Goal: Task Accomplishment & Management: Complete application form

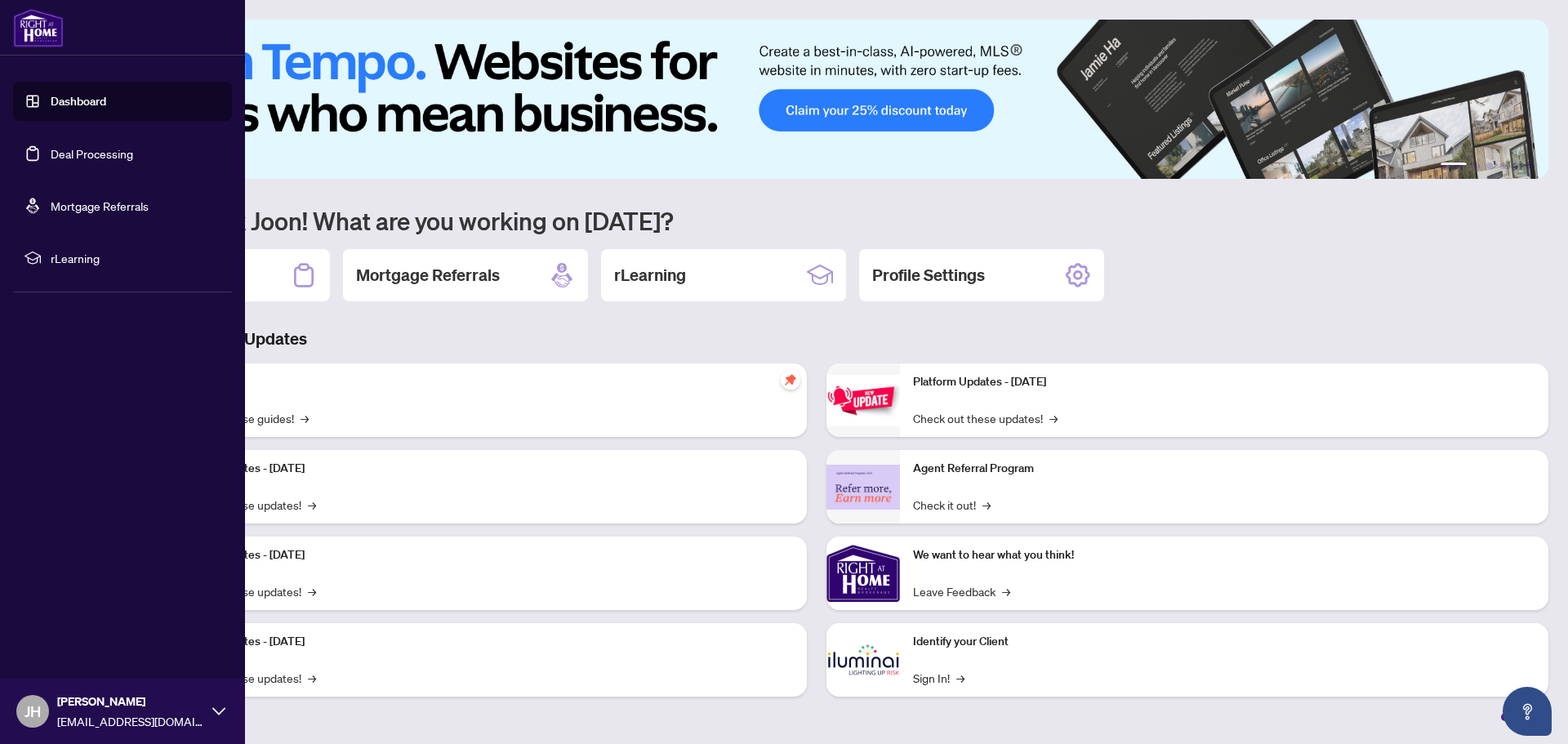
click at [74, 156] on link "Deal Processing" at bounding box center [91, 153] width 82 height 15
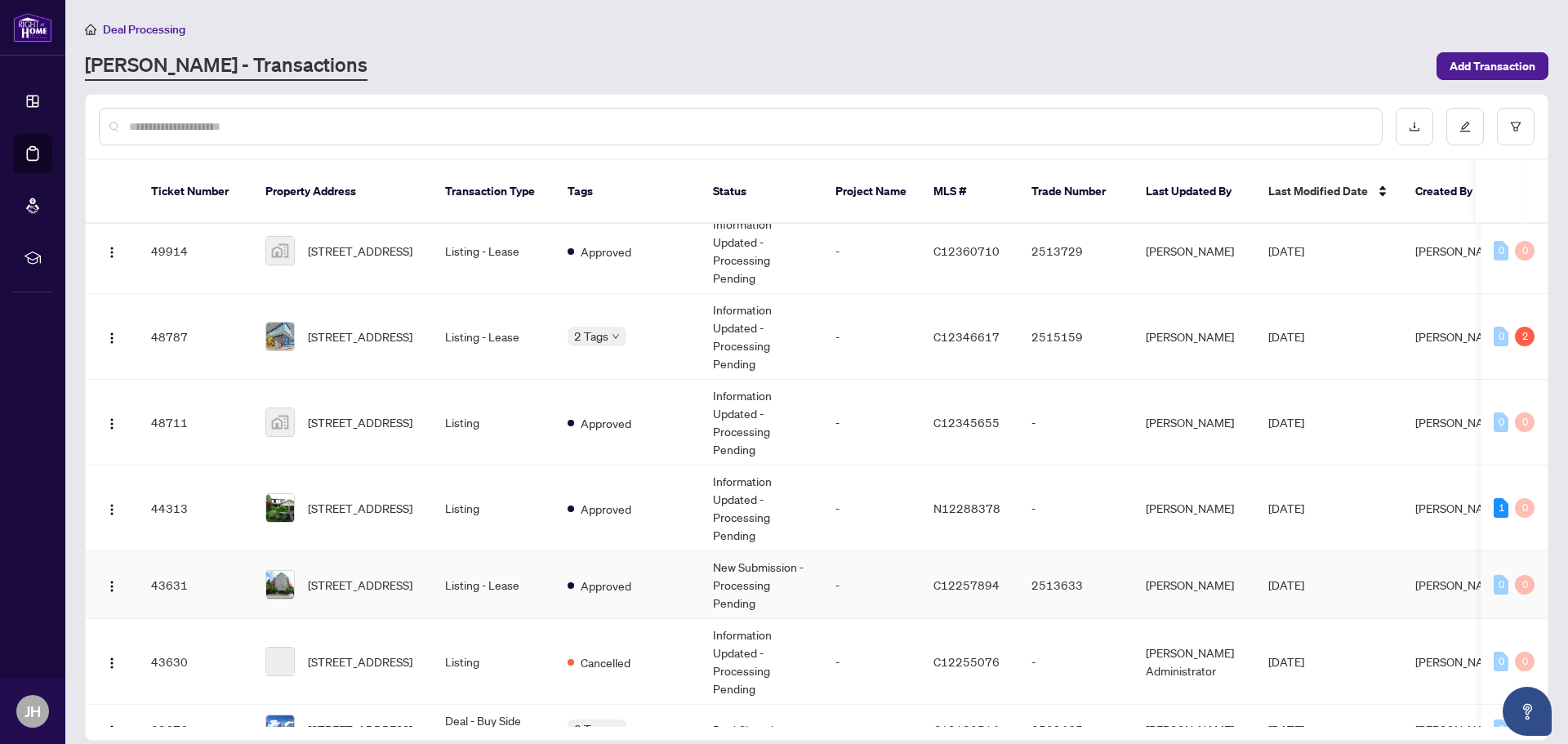
scroll to position [409, 0]
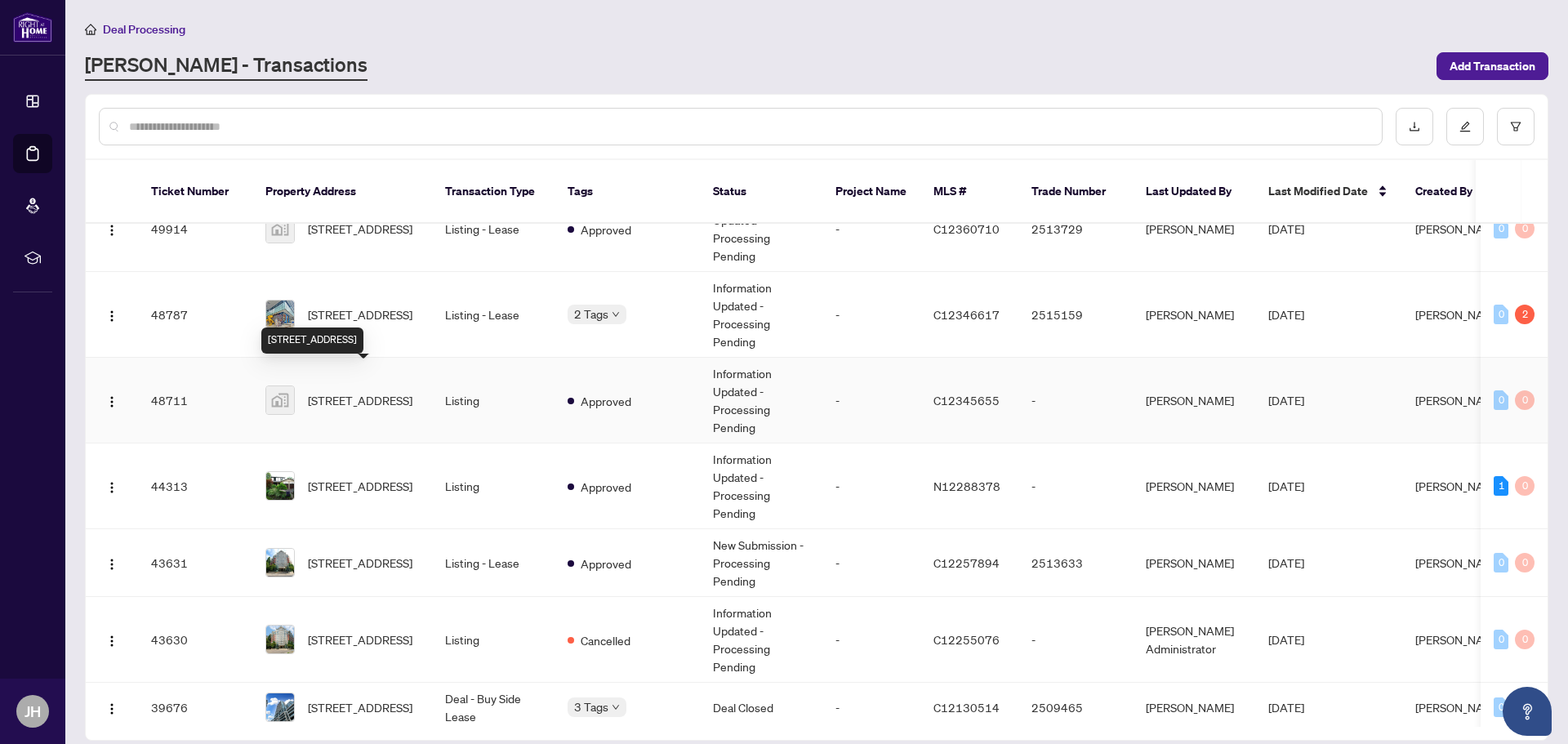
click at [320, 391] on span "[STREET_ADDRESS]" at bounding box center [359, 400] width 104 height 18
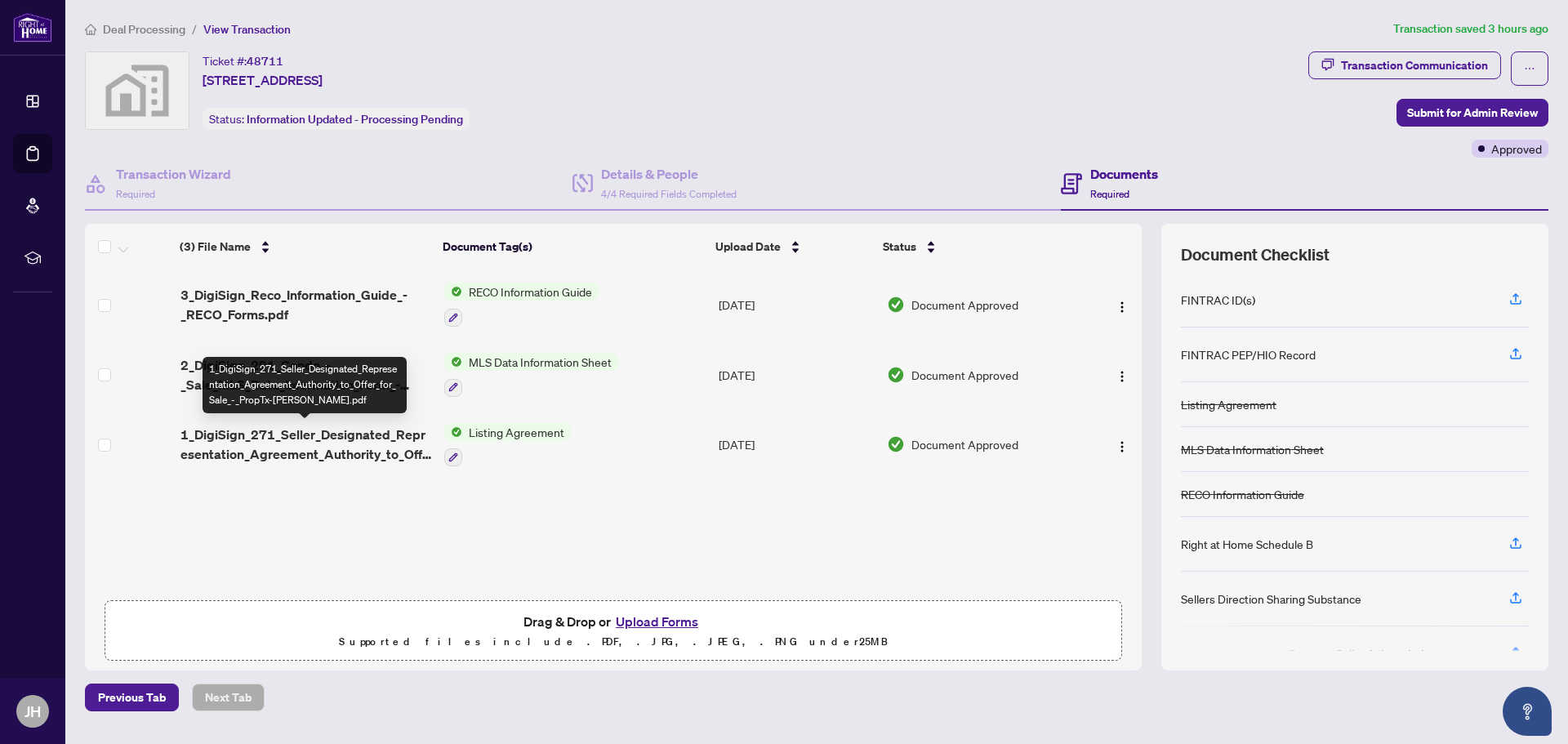
click at [292, 438] on span "1_DigiSign_271_Seller_Designated_Representation_Agreement_Authority_to_Offer_fo…" at bounding box center [306, 444] width 251 height 40
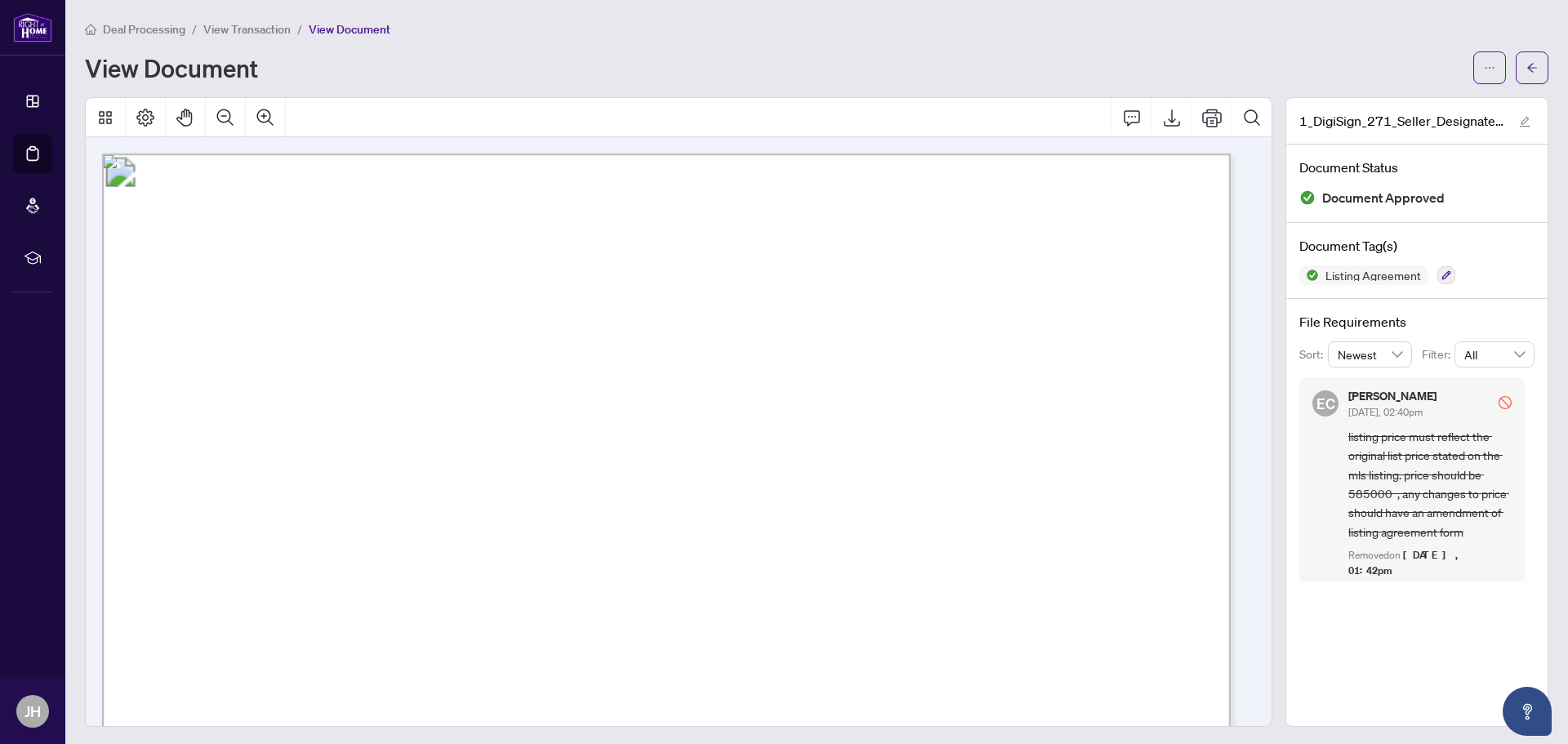
click at [265, 21] on li "View Transaction" at bounding box center [247, 29] width 87 height 19
click at [265, 31] on span "View Transaction" at bounding box center [247, 29] width 87 height 15
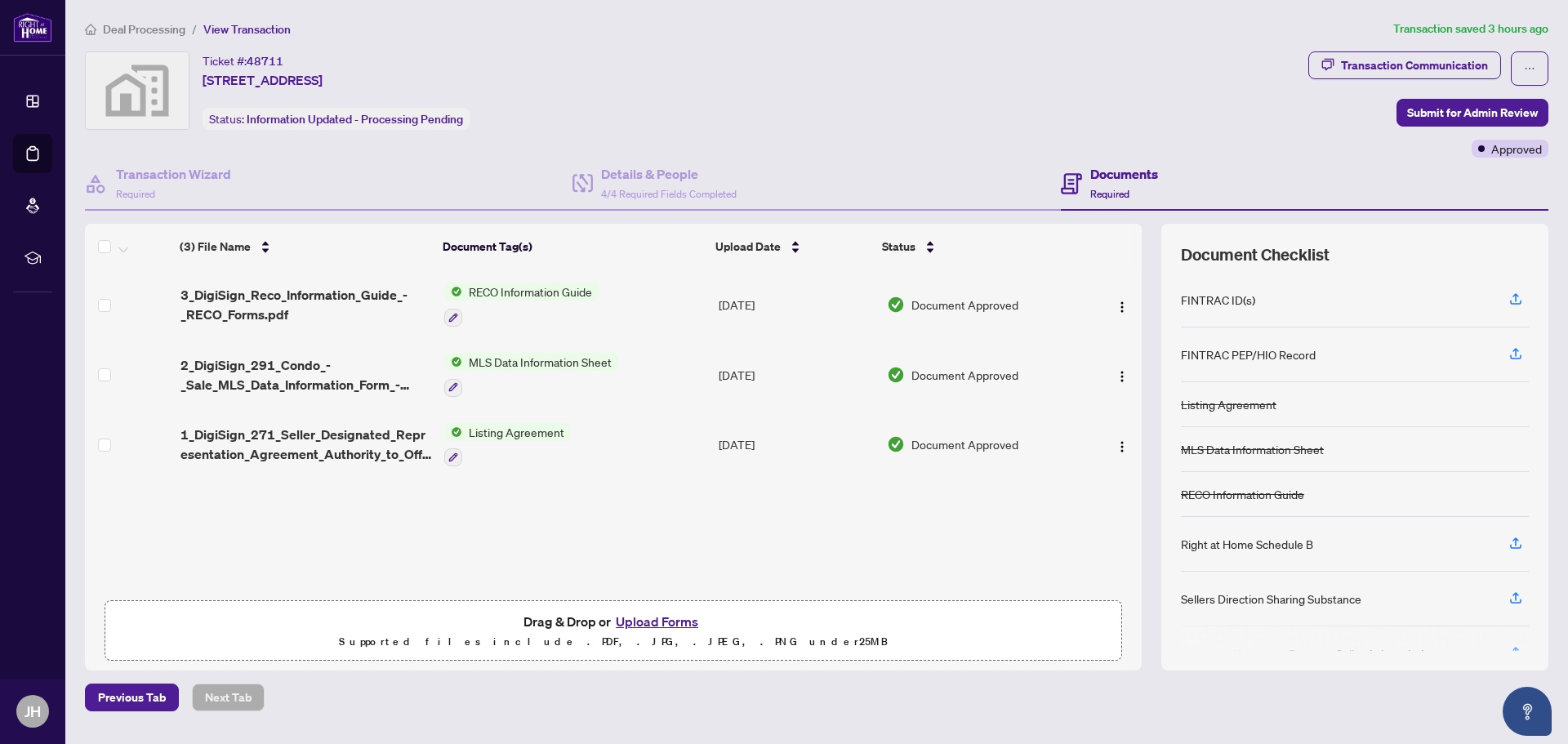
click at [656, 619] on button "Upload Forms" at bounding box center [657, 621] width 92 height 21
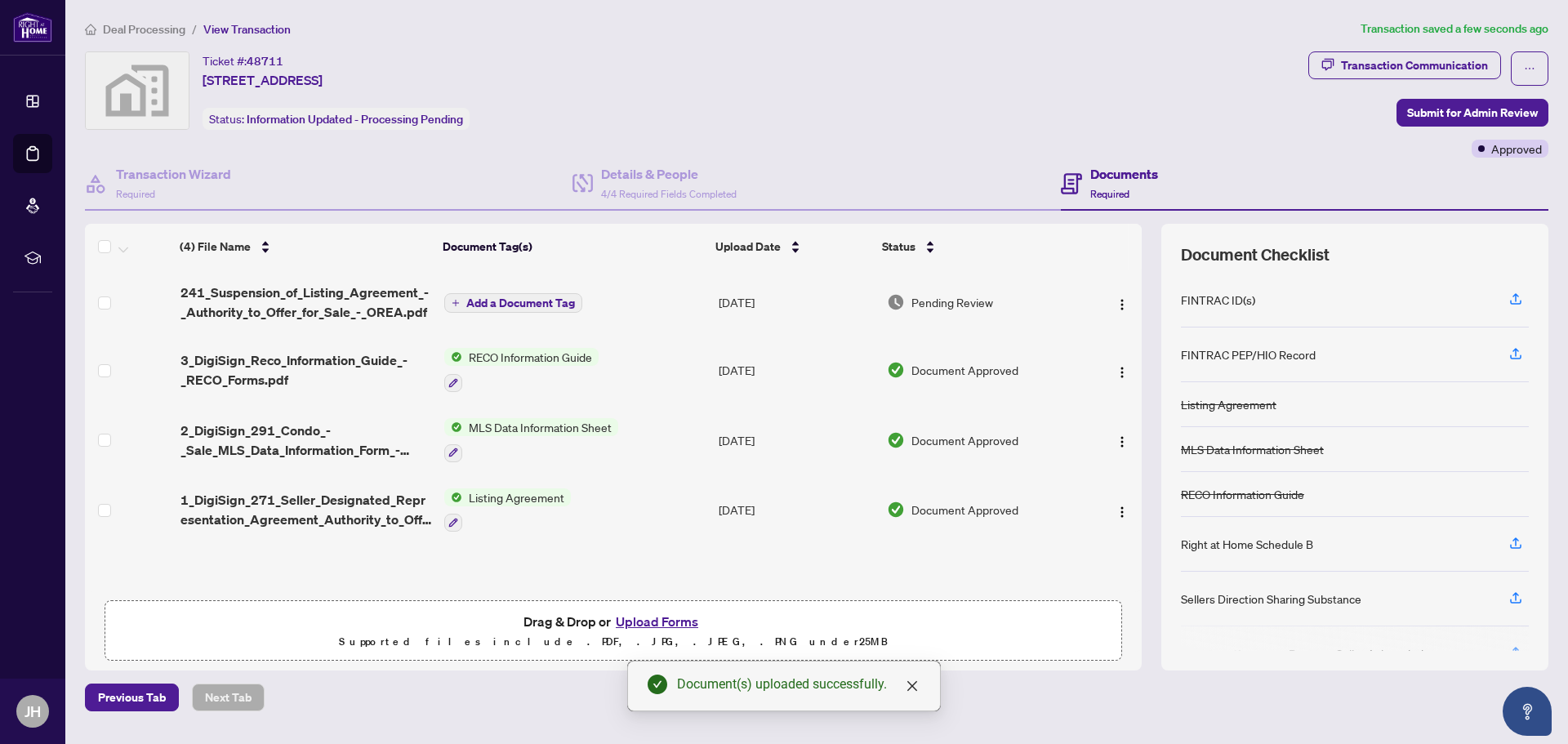
click at [502, 304] on span "Add a Document Tag" at bounding box center [520, 304] width 108 height 12
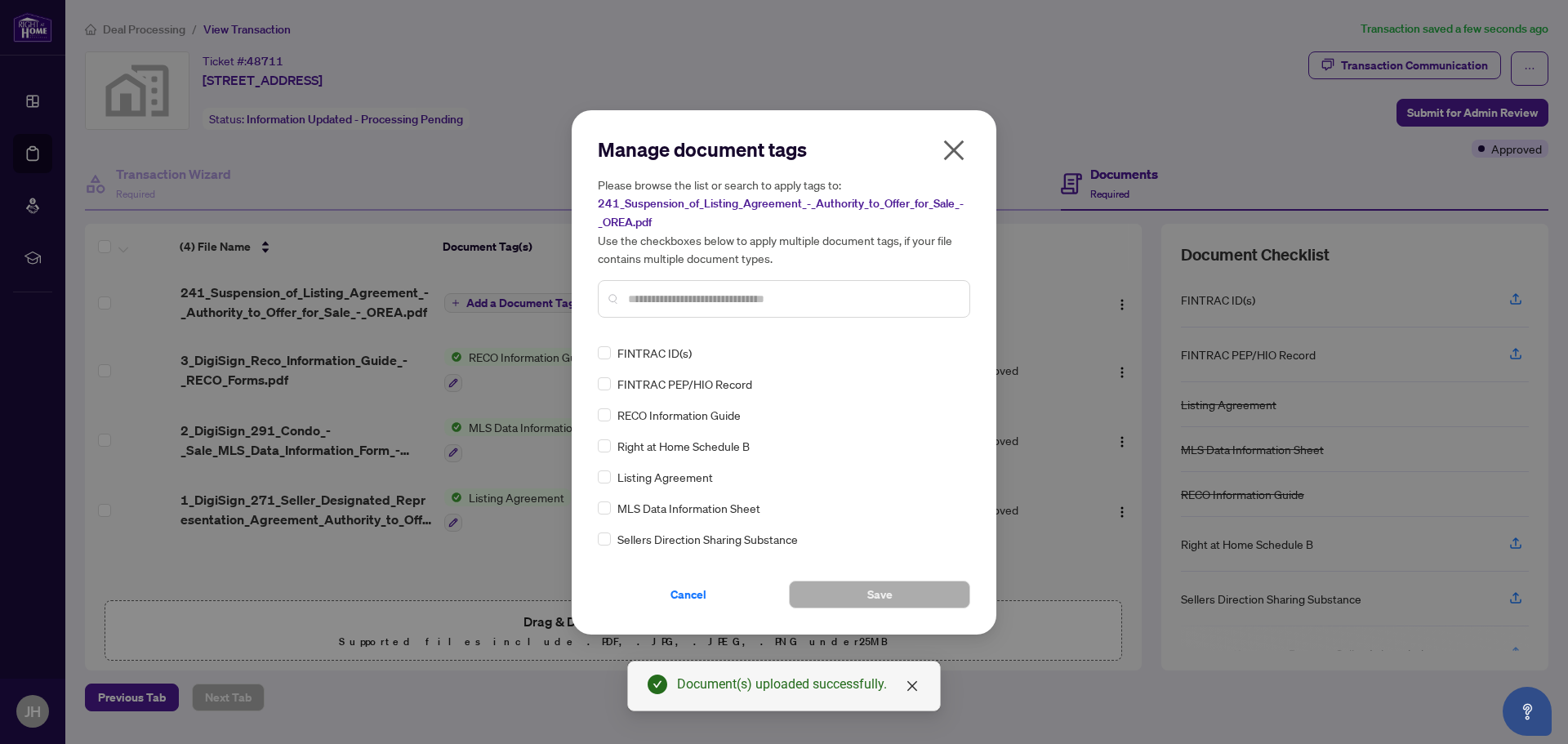
click at [693, 296] on input "text" at bounding box center [792, 299] width 328 height 18
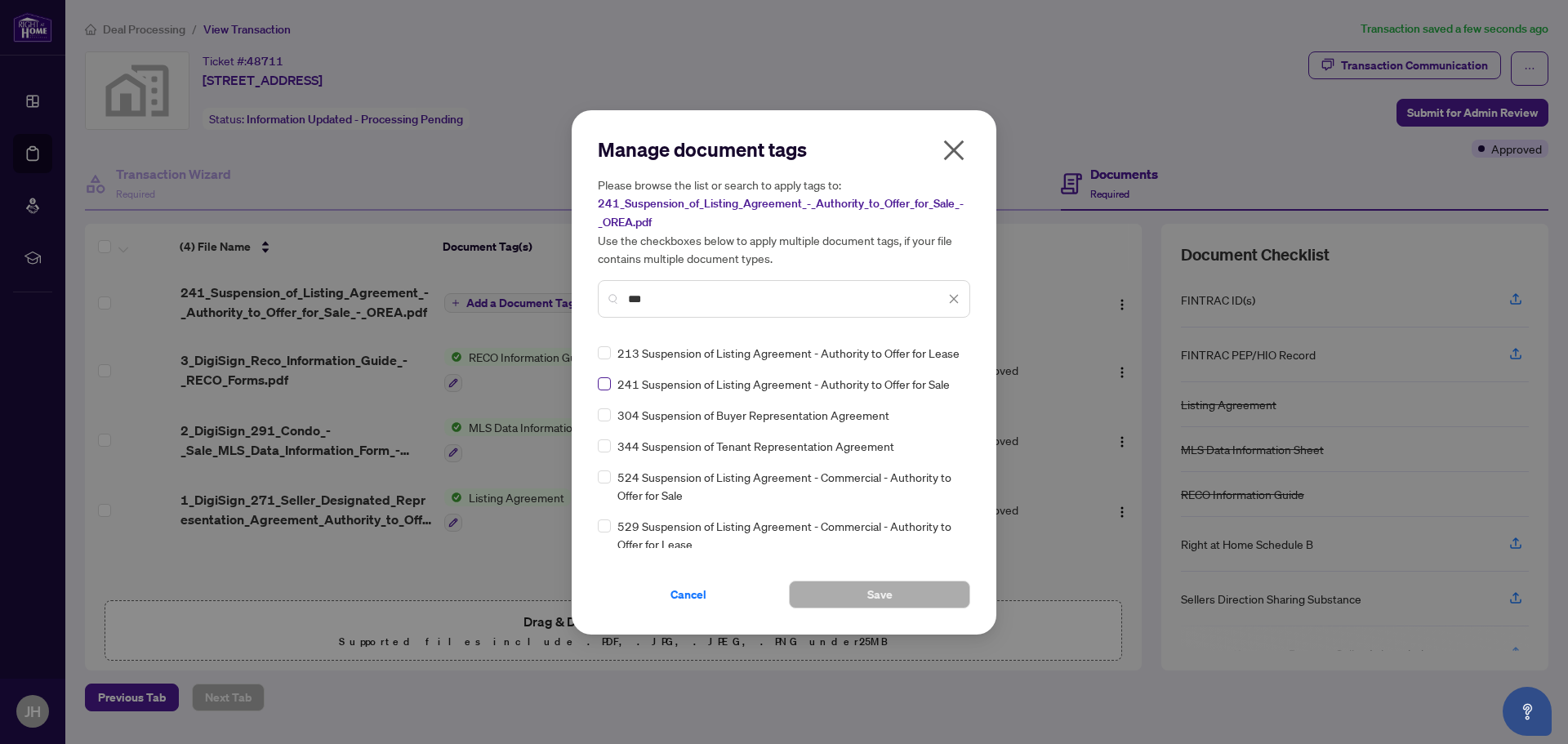
type input "***"
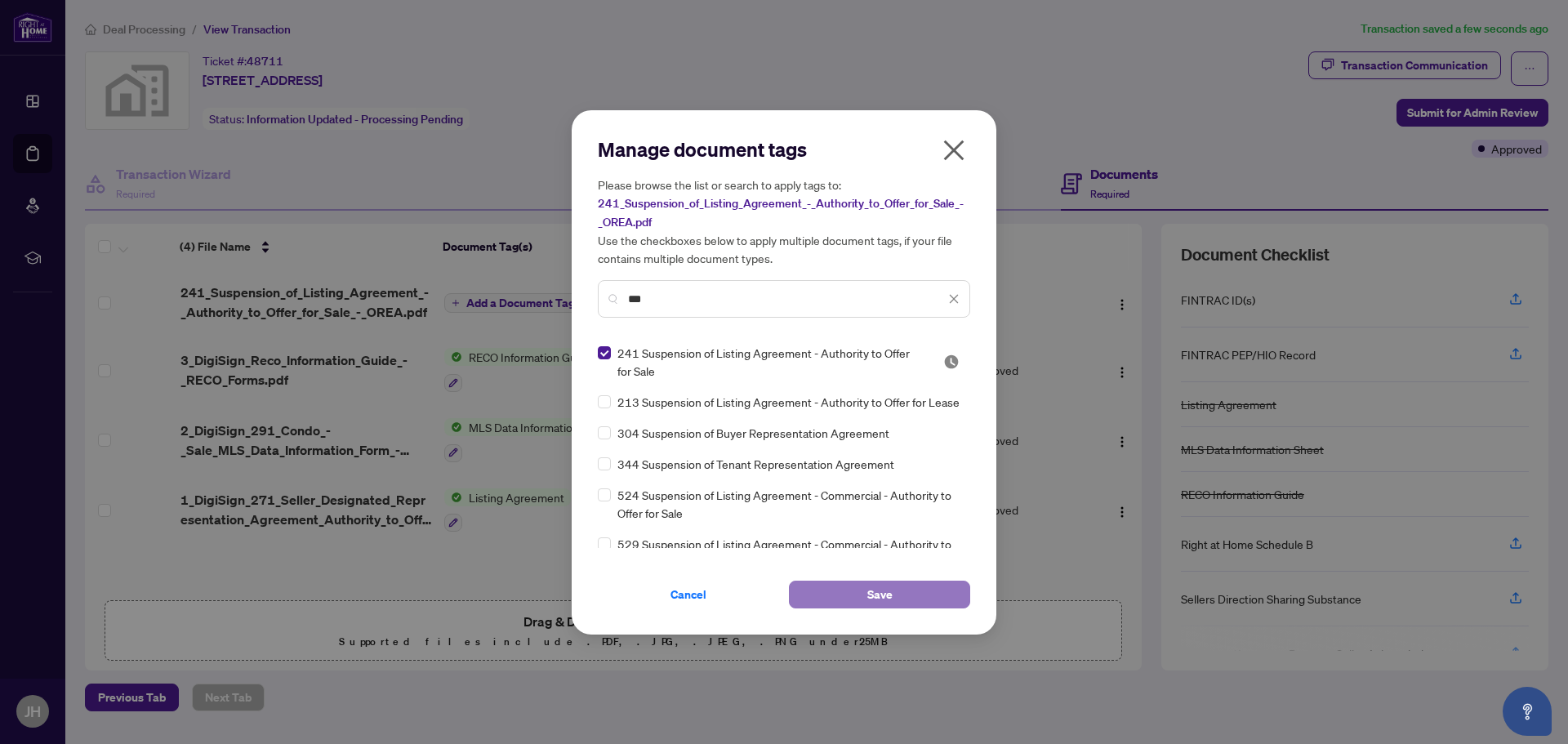
click at [892, 599] on span "Save" at bounding box center [880, 594] width 26 height 26
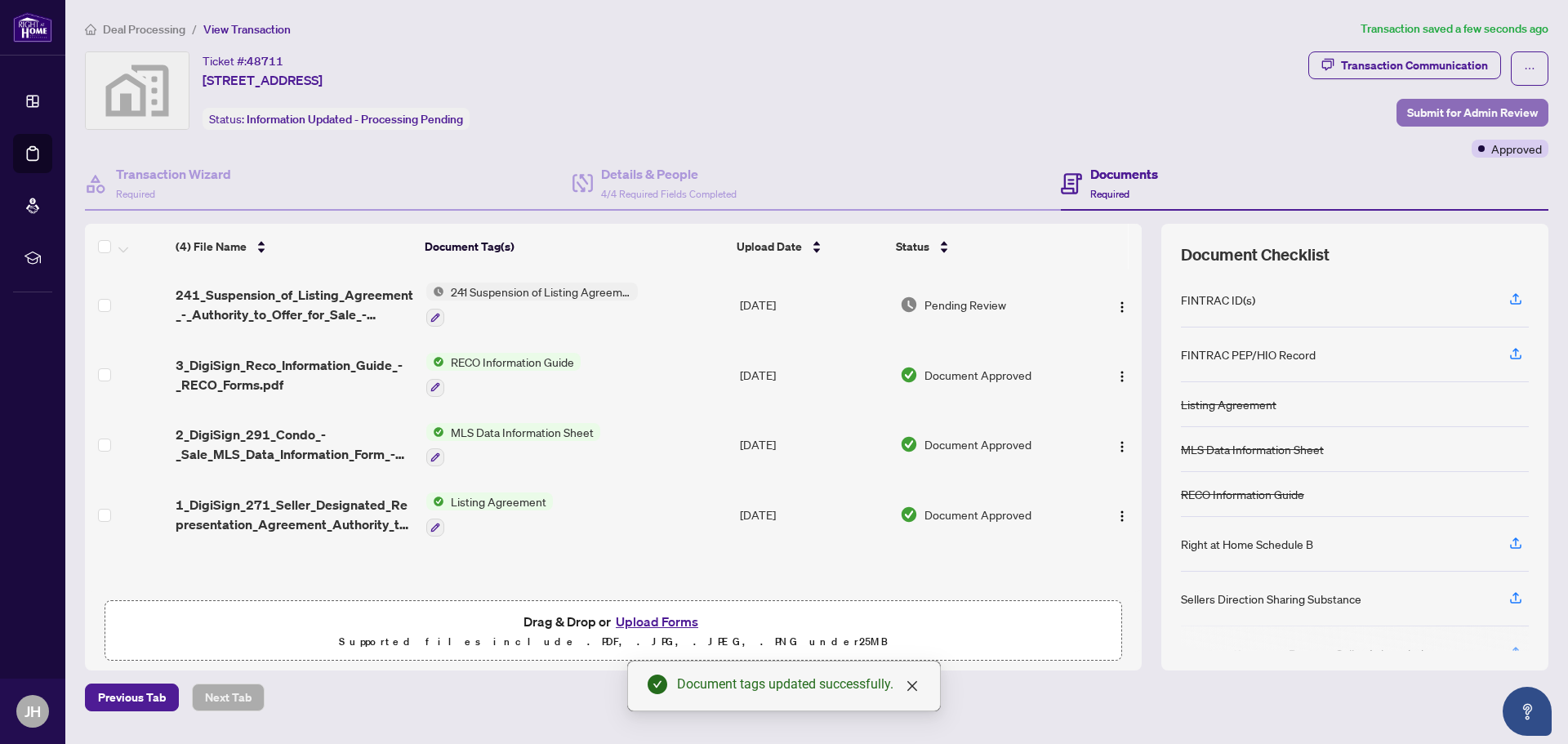
click at [1463, 109] on span "Submit for Admin Review" at bounding box center [1473, 112] width 131 height 26
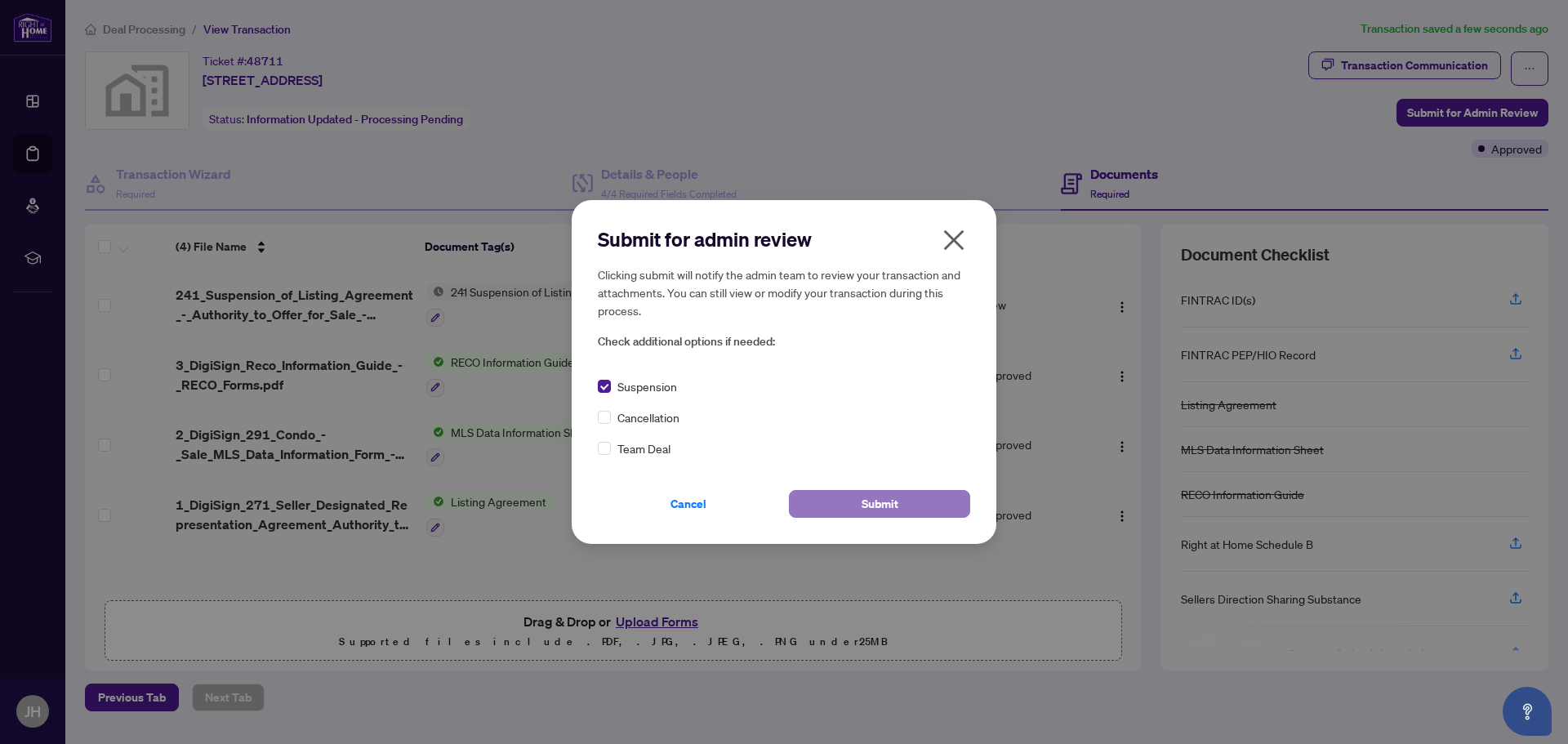
click at [882, 504] on span "Submit" at bounding box center [879, 504] width 37 height 26
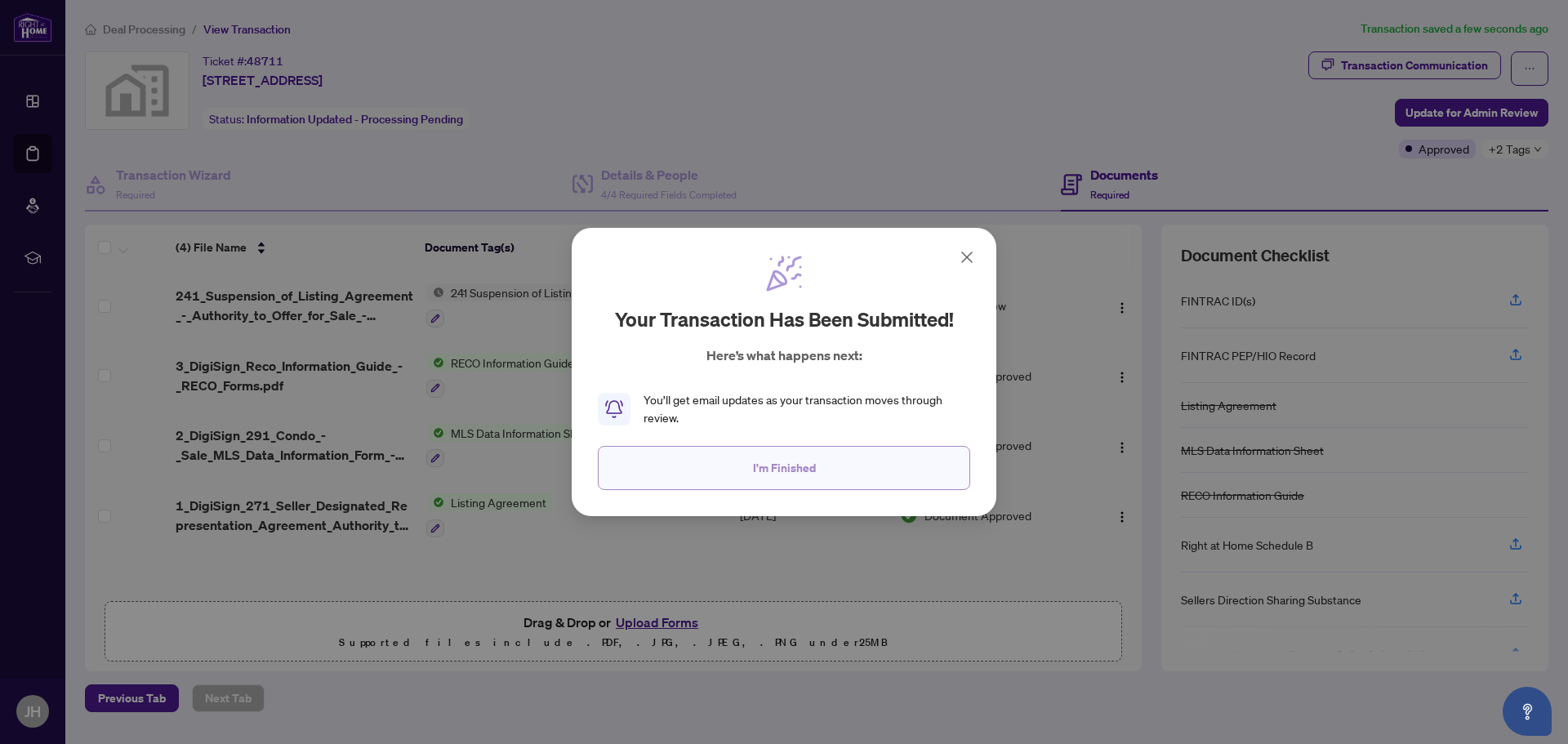
click at [846, 470] on button "I'm Finished" at bounding box center [784, 467] width 372 height 44
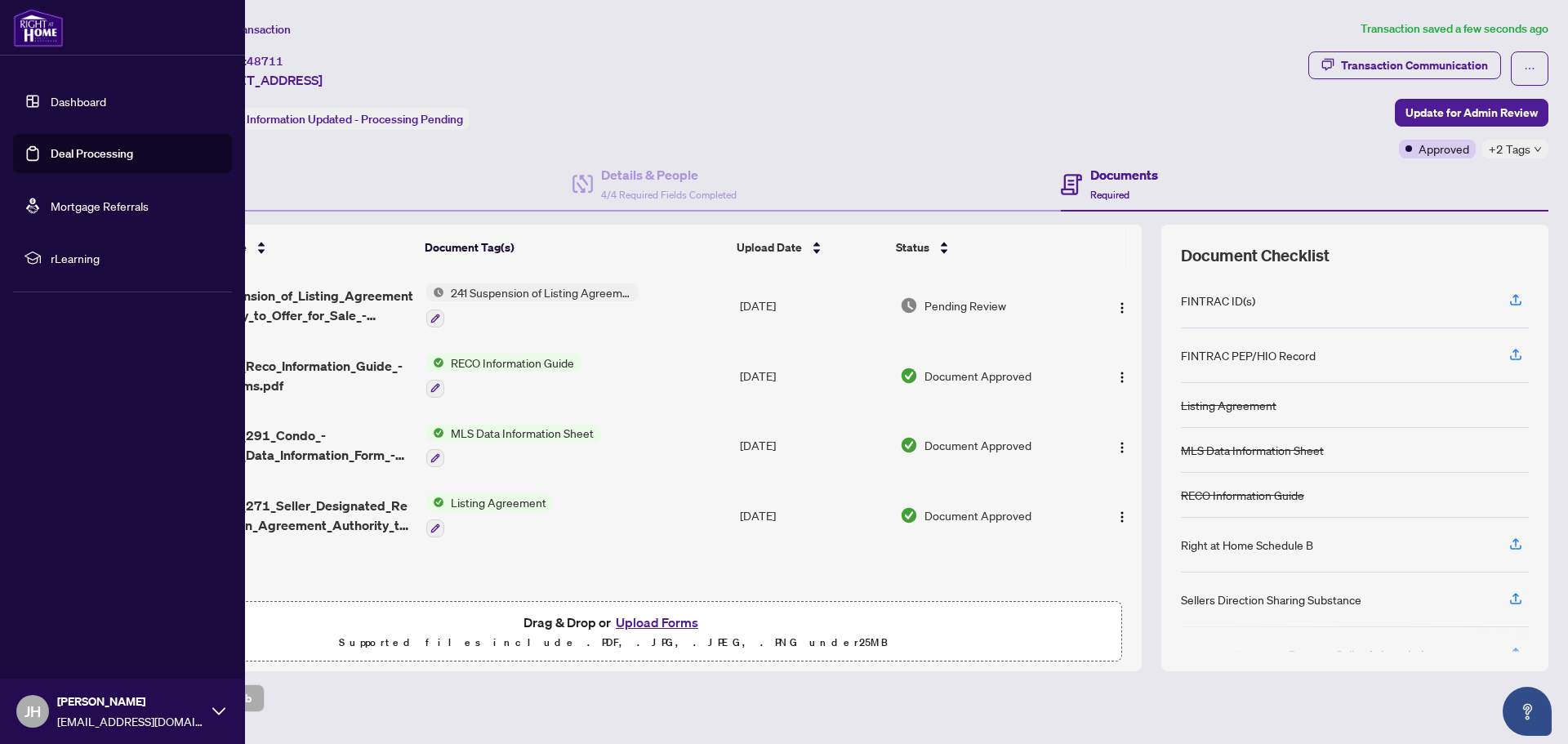
click at [74, 155] on link "Deal Processing" at bounding box center [91, 153] width 82 height 15
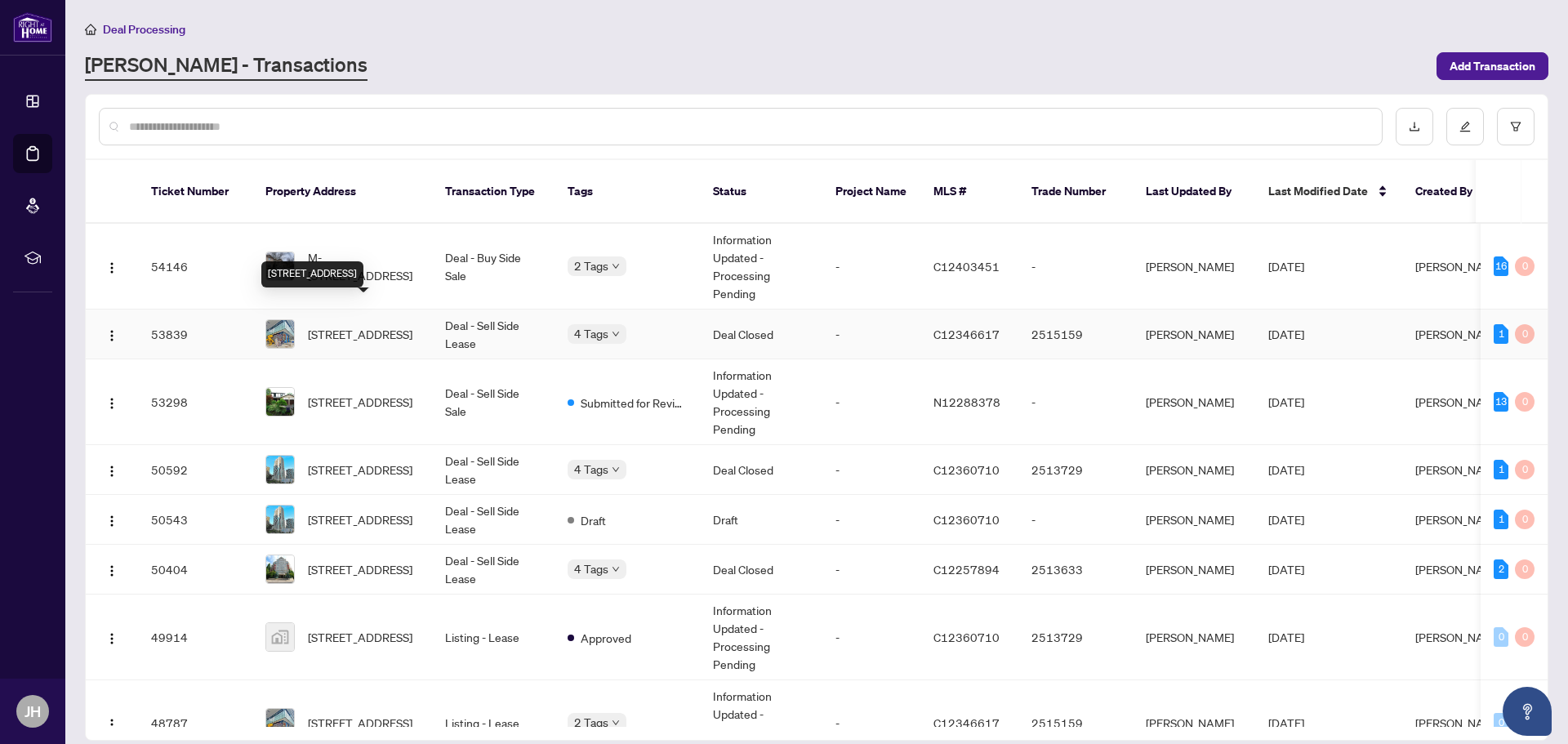
click at [341, 325] on span "[STREET_ADDRESS]" at bounding box center [359, 334] width 104 height 18
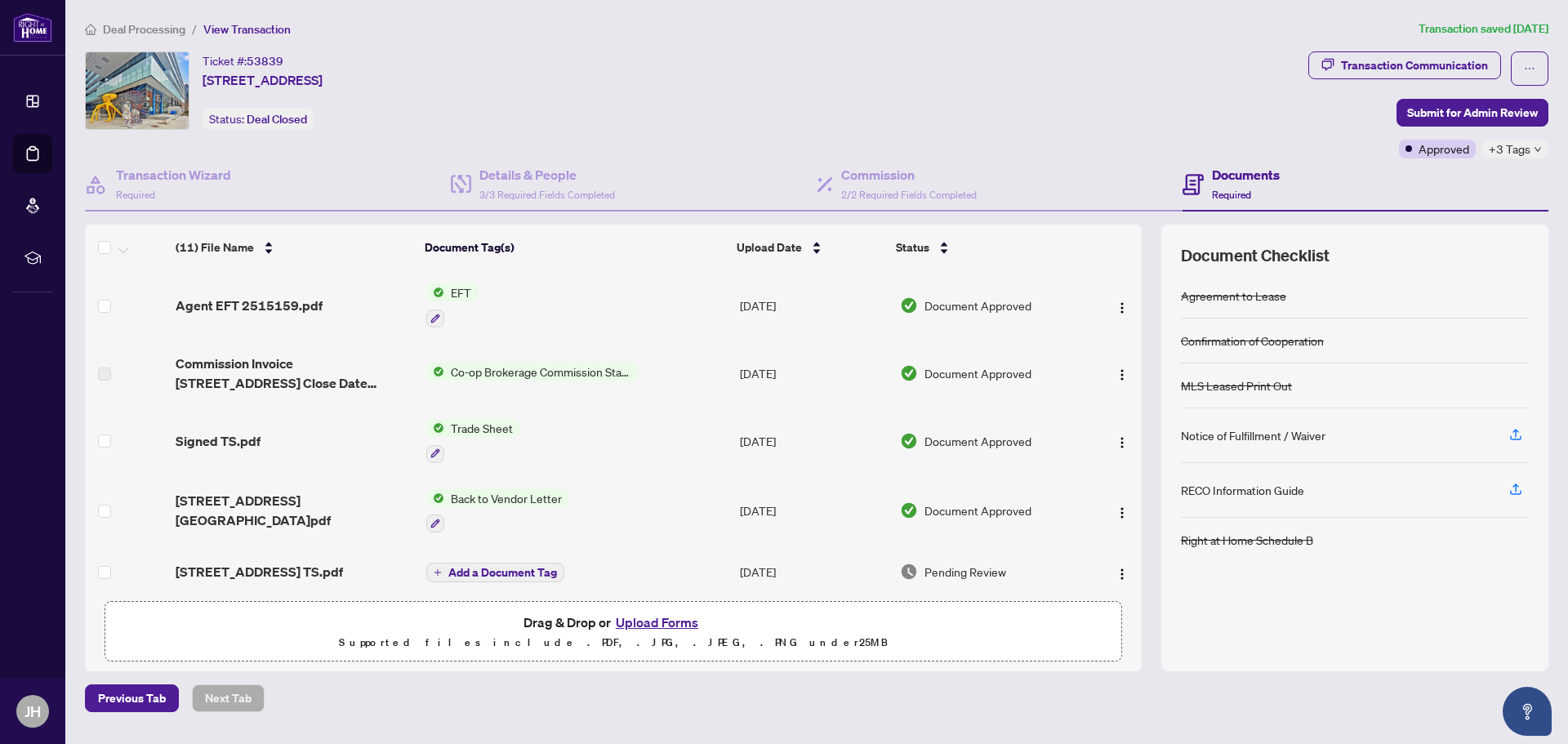
click at [705, 110] on div "Ticket #: 53839 [STREET_ADDRESS] Status: Deal Closed" at bounding box center [694, 90] width 1217 height 78
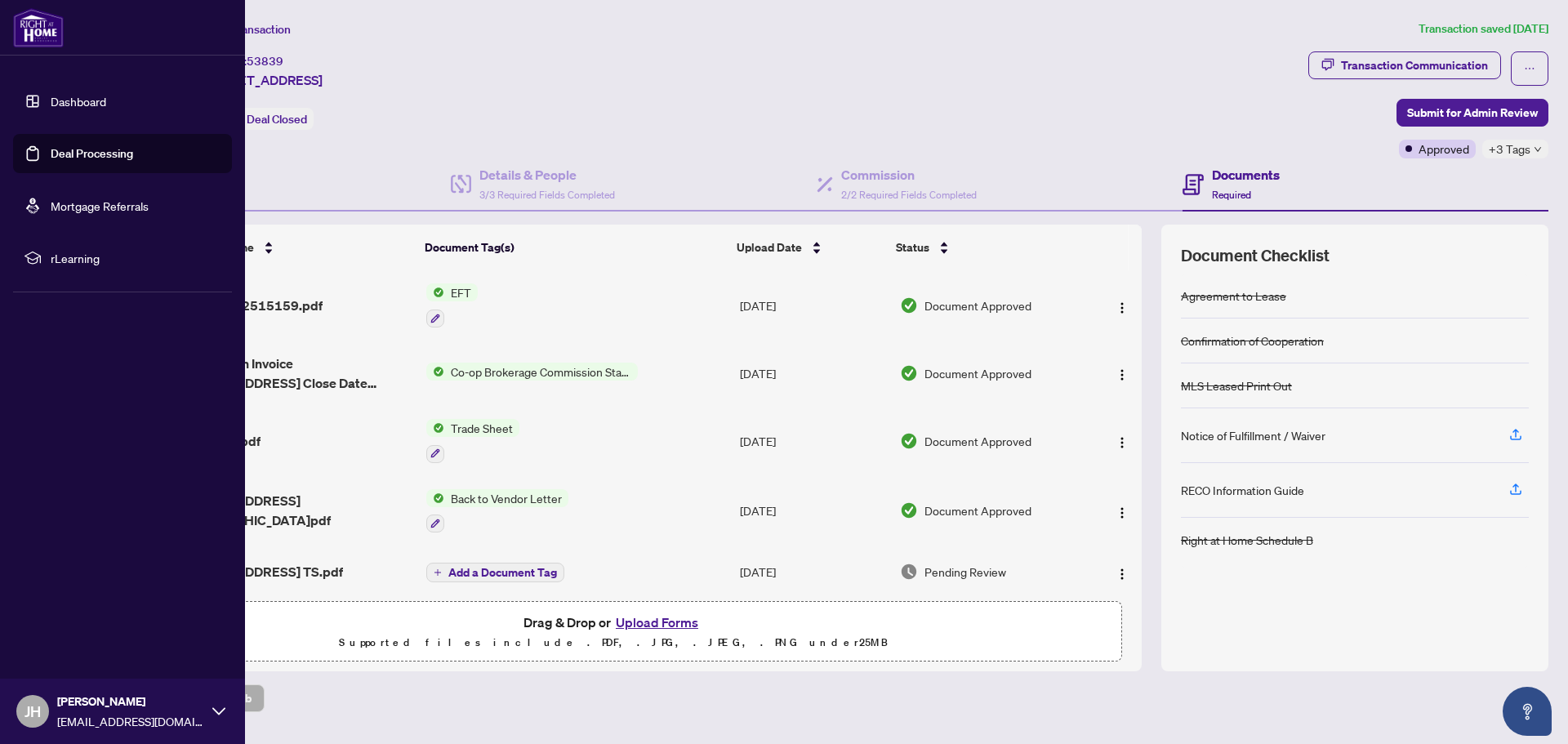
click at [71, 151] on link "Deal Processing" at bounding box center [91, 153] width 82 height 15
